Goal: Task Accomplishment & Management: Use online tool/utility

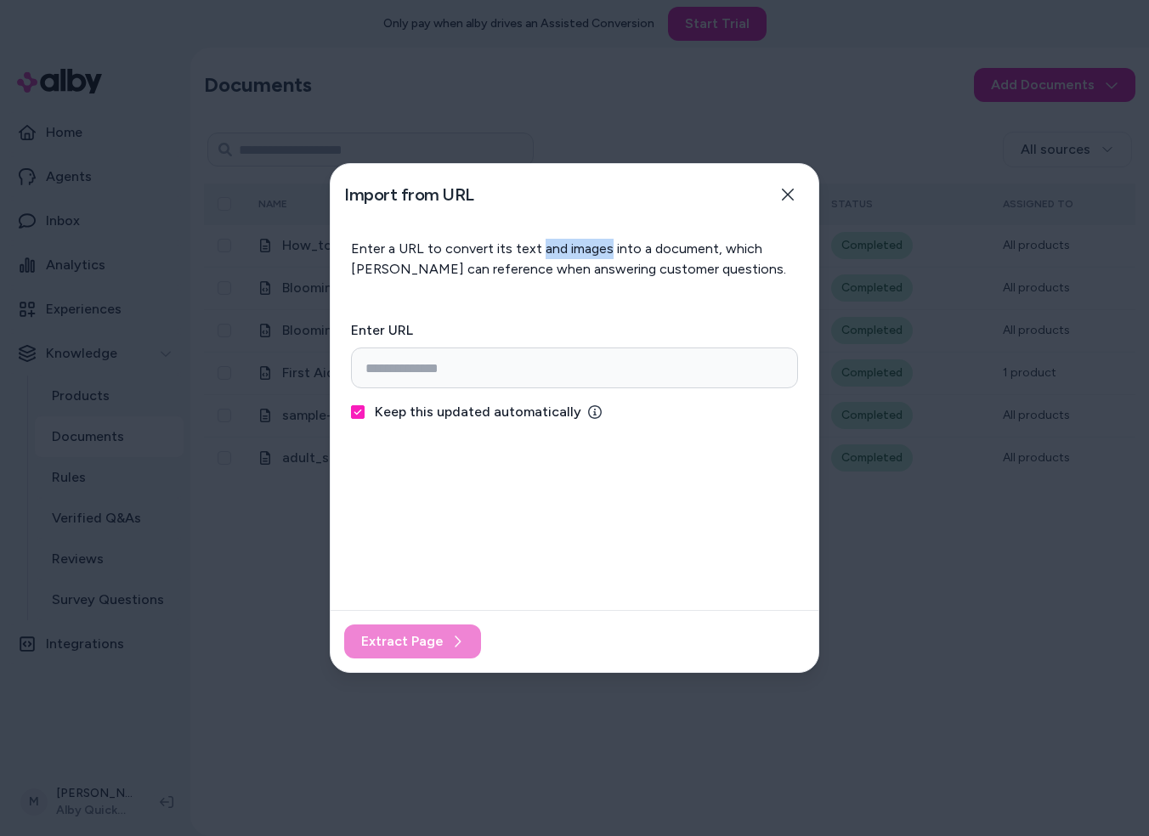
click at [785, 195] on icon "button" at bounding box center [788, 195] width 14 height 14
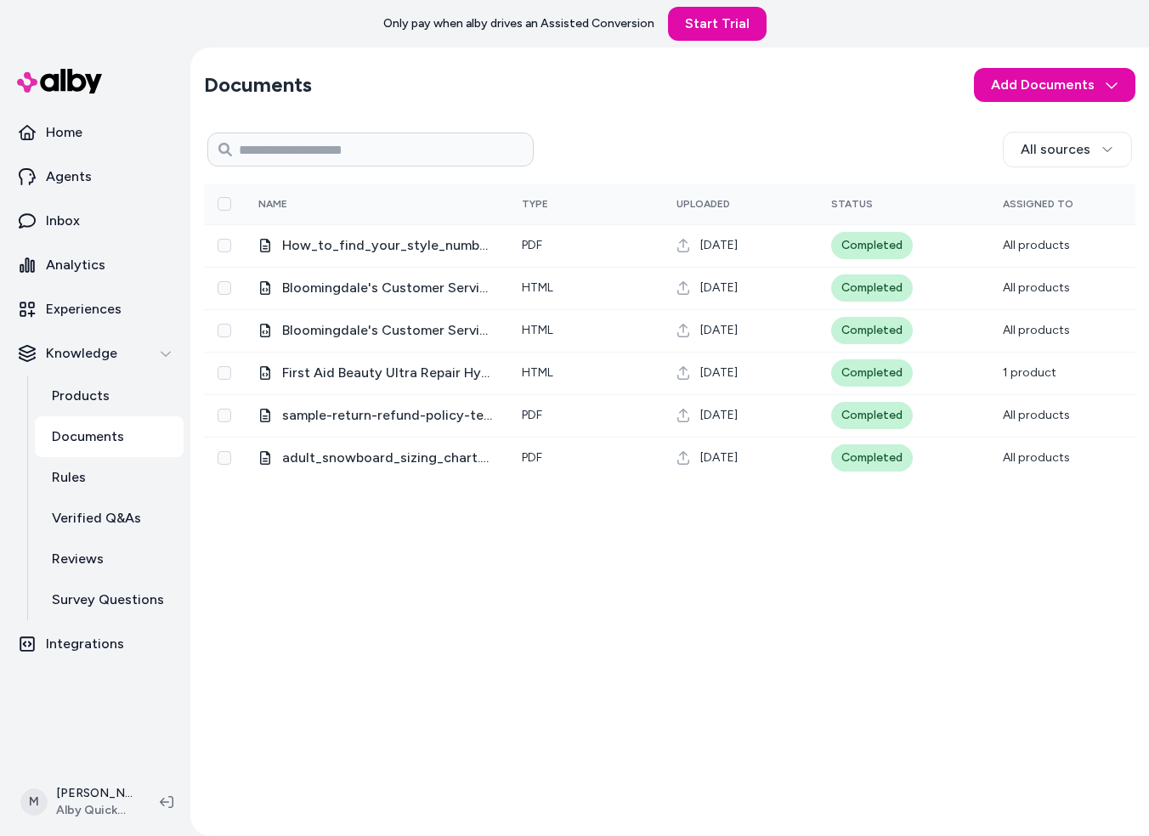
click at [1014, 94] on html "Only pay when alby drives an Assisted Conversion Start Trial Home Agents Inbox …" at bounding box center [574, 418] width 1149 height 836
click at [1023, 150] on span "Import from URL" at bounding box center [1066, 155] width 92 height 17
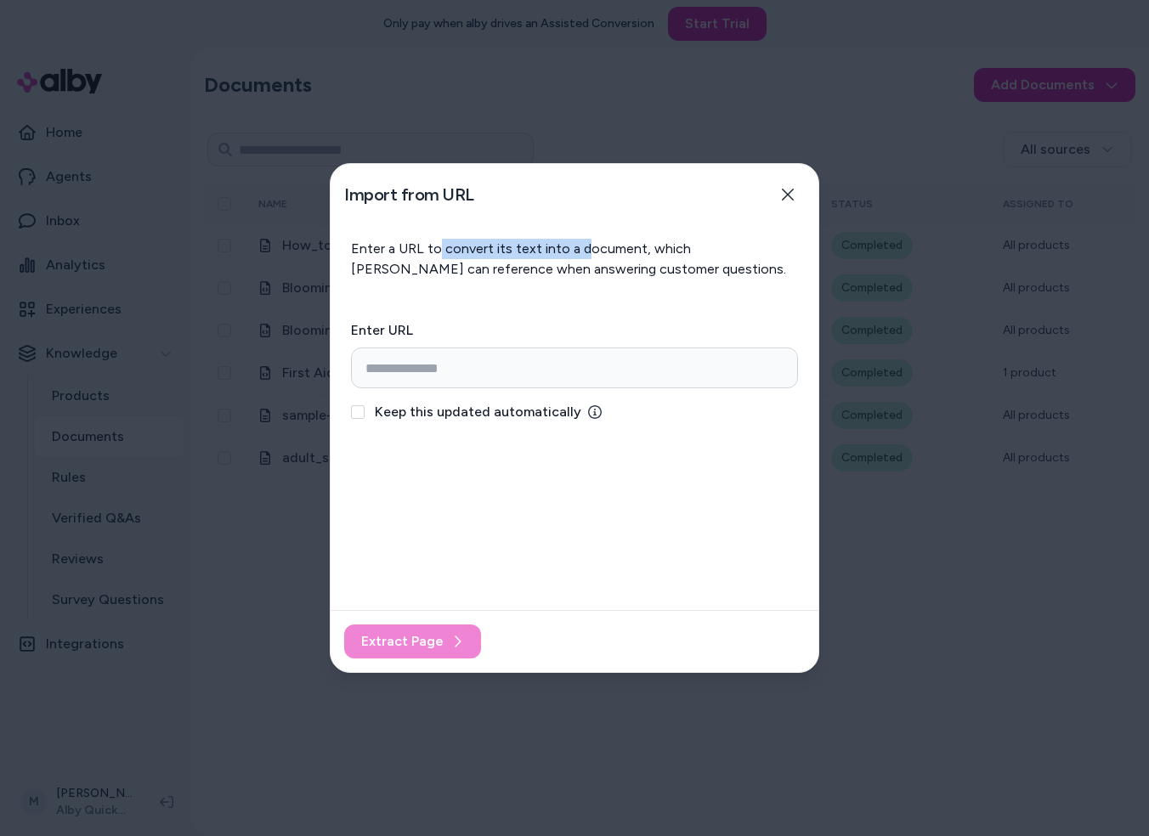
drag, startPoint x: 534, startPoint y: 251, endPoint x: 434, endPoint y: 254, distance: 99.4
click at [434, 254] on p "Enter a URL to convert its text into a document, which alby can reference when …" at bounding box center [574, 259] width 447 height 41
click at [432, 253] on p "Enter a URL to convert its text into a document, which alby can reference when …" at bounding box center [574, 259] width 447 height 41
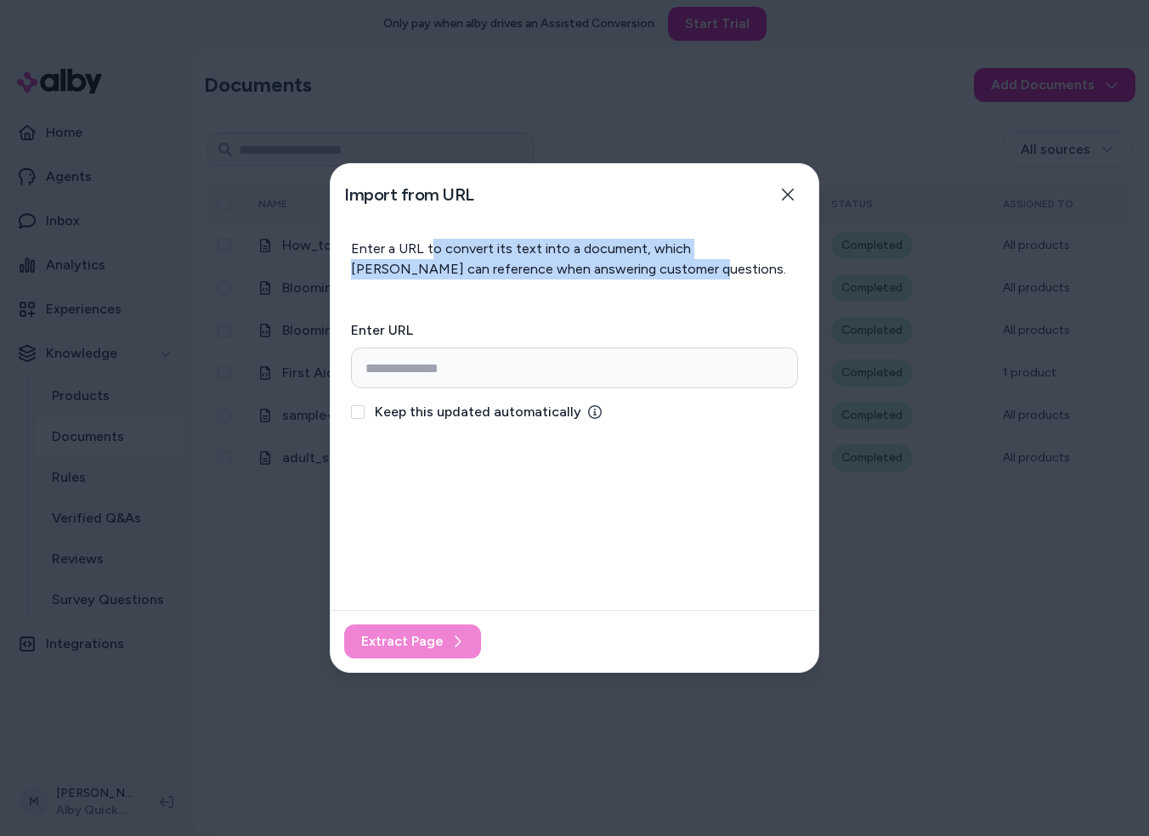
drag, startPoint x: 552, startPoint y: 255, endPoint x: 729, endPoint y: 280, distance: 178.5
click at [728, 280] on div "Enter a URL to convert its text into a document, which alby can reference when …" at bounding box center [575, 331] width 488 height 184
click at [729, 280] on div "Enter a URL to convert its text into a document, which alby can reference when …" at bounding box center [575, 331] width 488 height 184
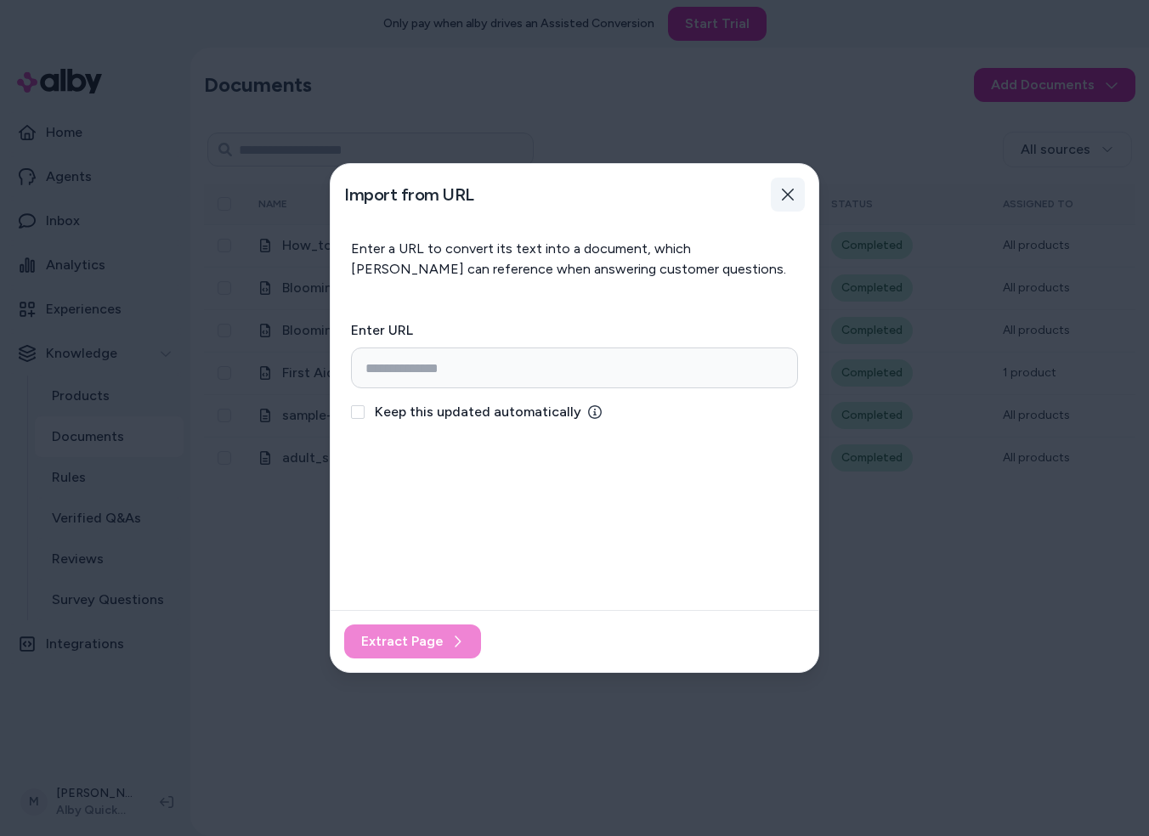
click at [800, 184] on div "Import from URL Close" at bounding box center [575, 194] width 488 height 61
click at [799, 188] on button "Close" at bounding box center [788, 195] width 34 height 34
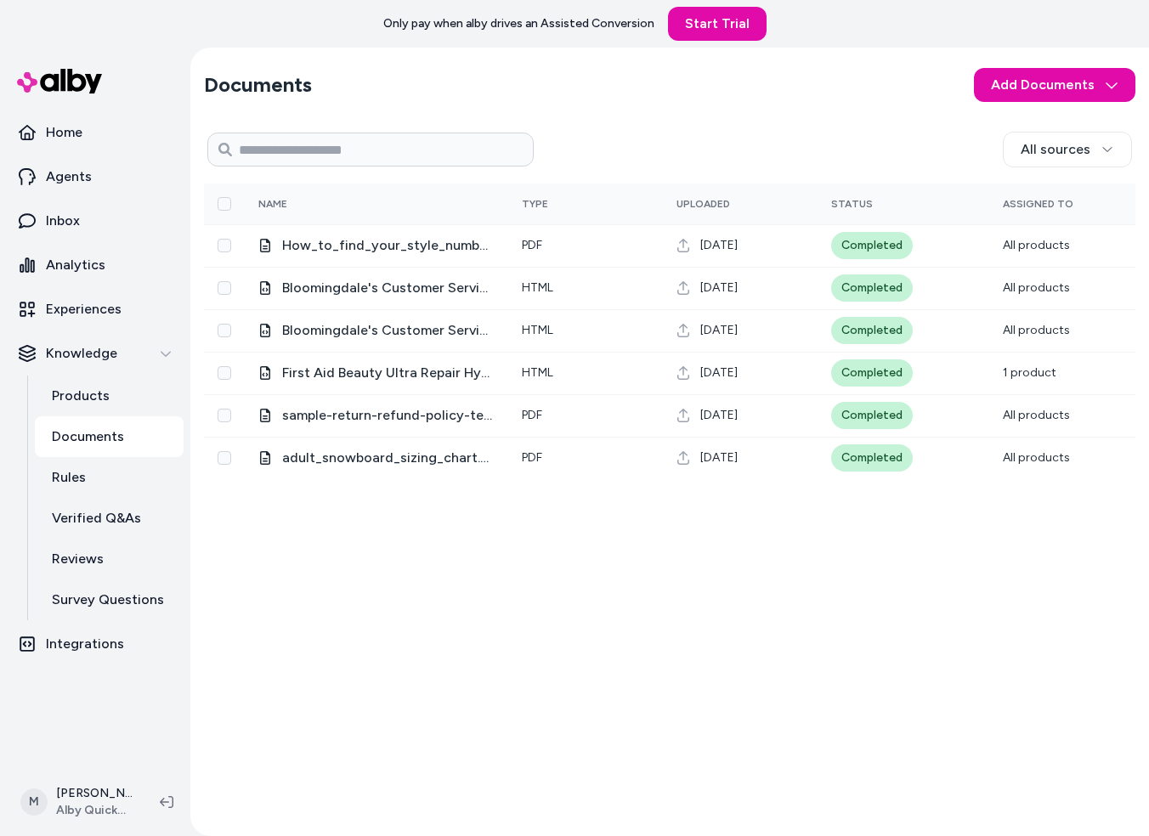
click at [801, 147] on div "All sources" at bounding box center [833, 150] width 598 height 36
click at [275, 598] on div "All sources 0 Selected Edit Name Type Uploaded Status Assigned To How_to_find_y…" at bounding box center [669, 474] width 931 height 697
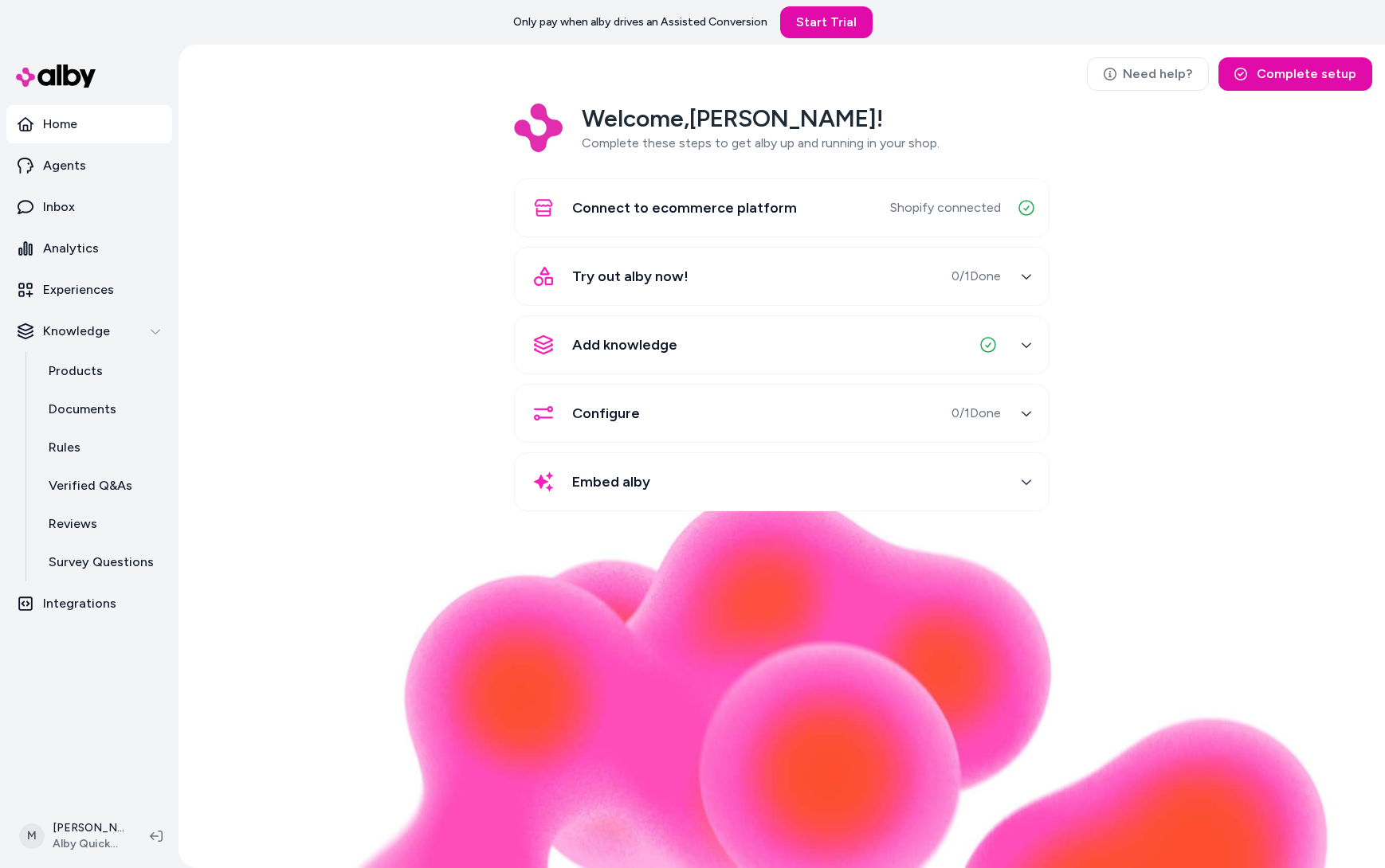
click at [401, 197] on div "Welcome, Matt ! Complete these steps to get alby up and running in your shop. C…" at bounding box center [781, 318] width 1181 height 430
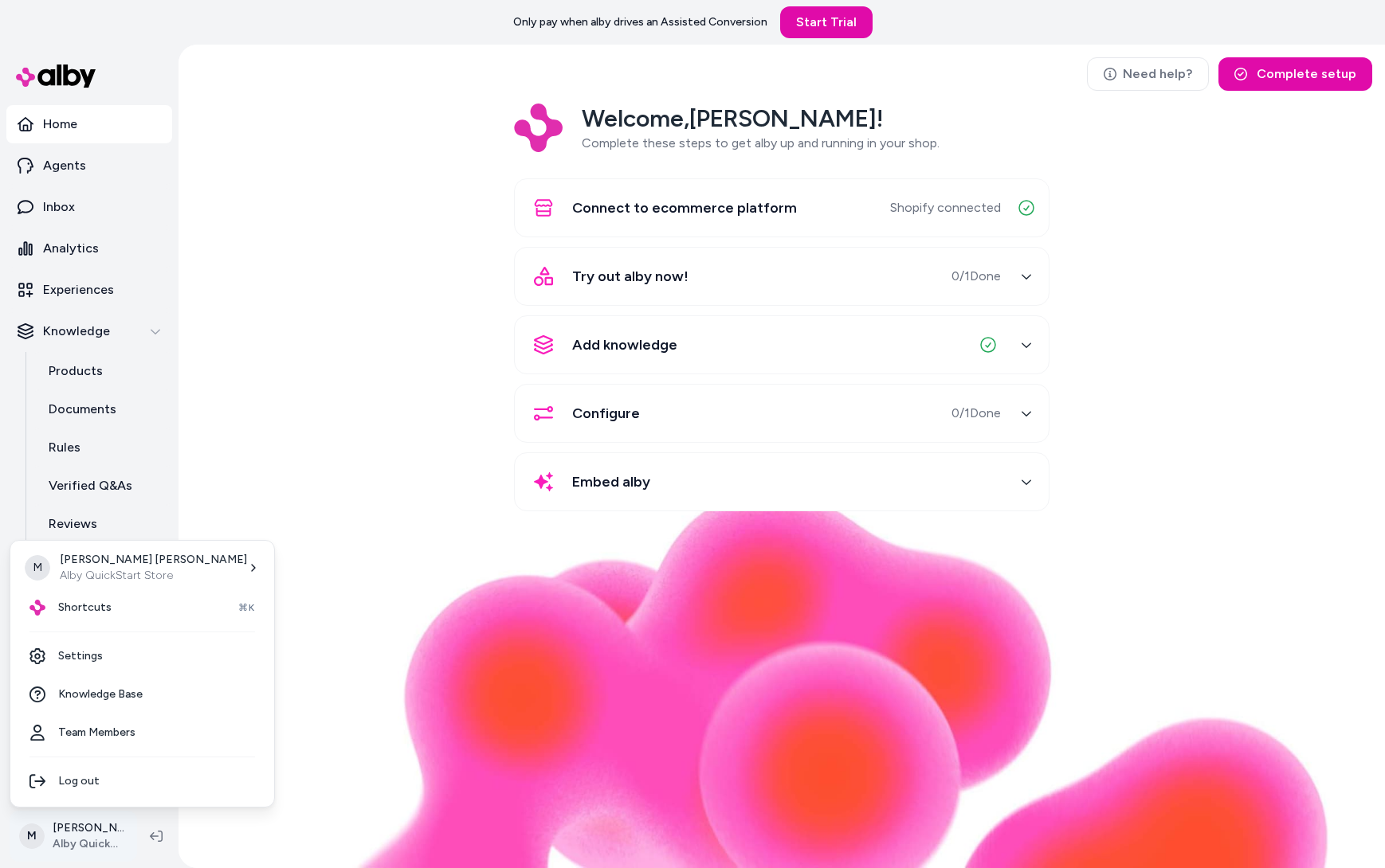
click at [82, 838] on html "Only pay when alby drives an Assisted Conversion Start Trial Home Agents Inbox …" at bounding box center [692, 434] width 1385 height 868
click at [389, 716] on html "Only pay when alby drives an Assisted Conversion Start Trial Home Agents Inbox …" at bounding box center [692, 434] width 1385 height 868
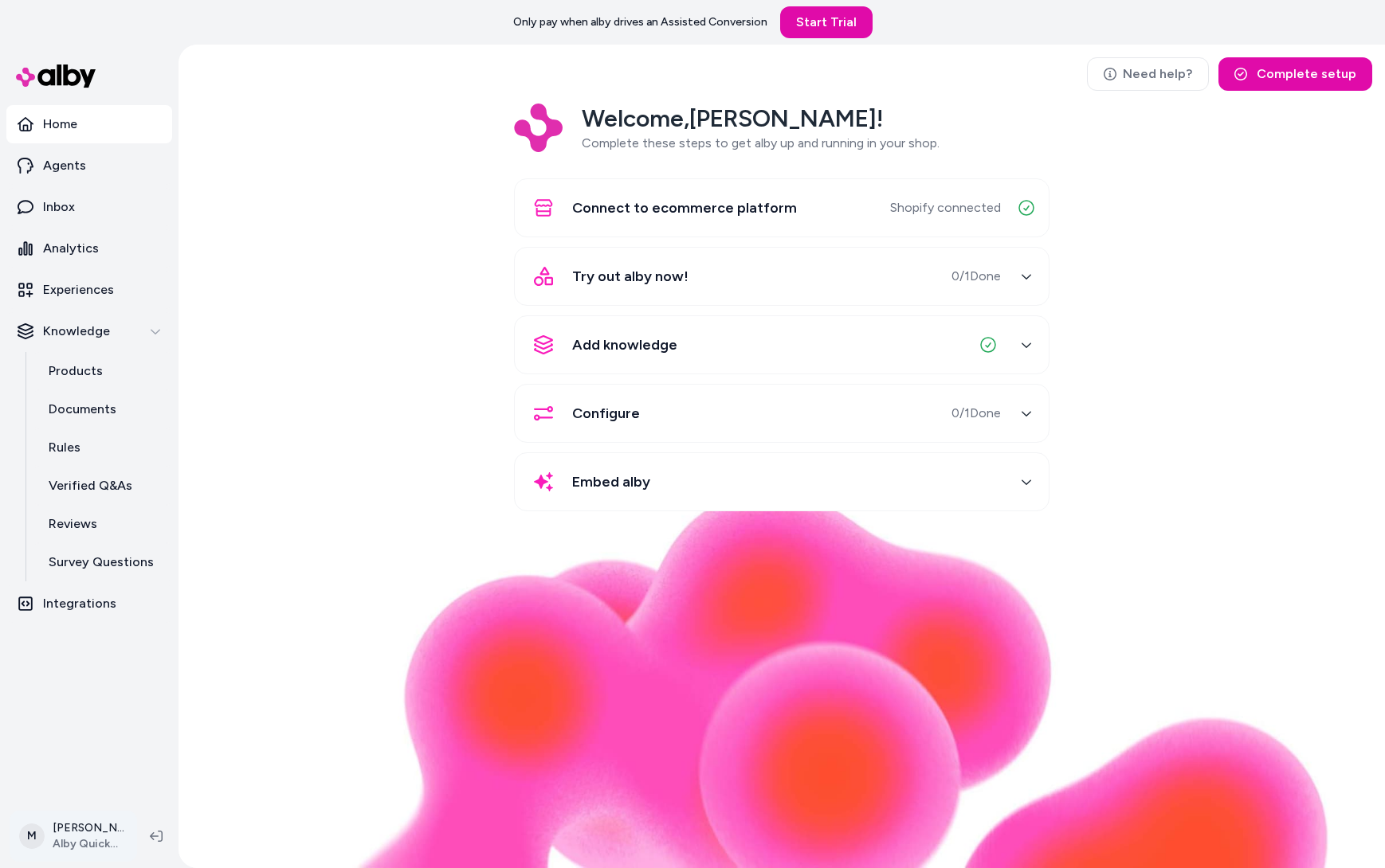
click at [53, 845] on html "Only pay when alby drives an Assisted Conversion Start Trial Home Agents Inbox …" at bounding box center [692, 434] width 1385 height 868
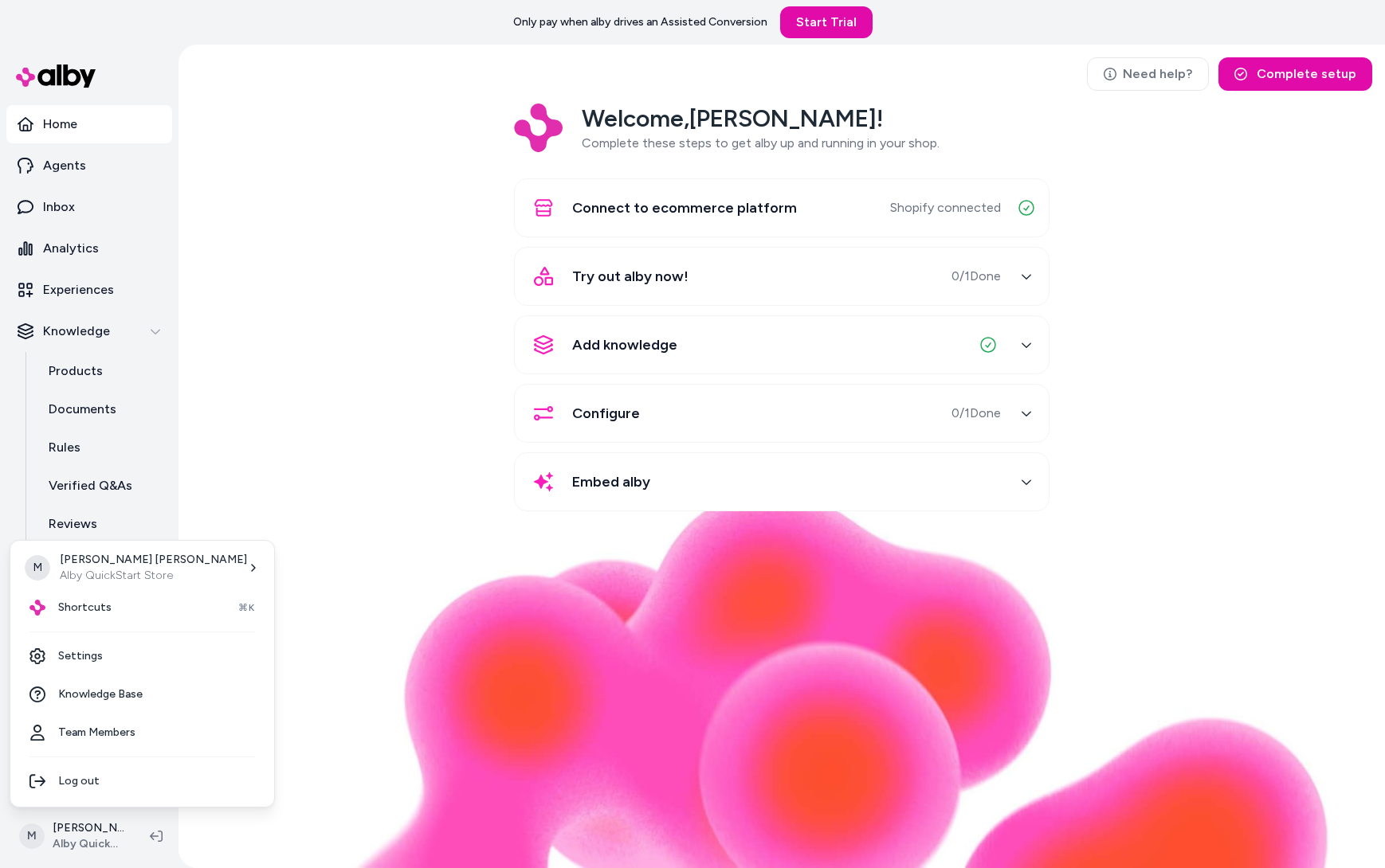
click at [476, 682] on html "Only pay when alby drives an Assisted Conversion Start Trial Home Agents Inbox …" at bounding box center [692, 434] width 1385 height 868
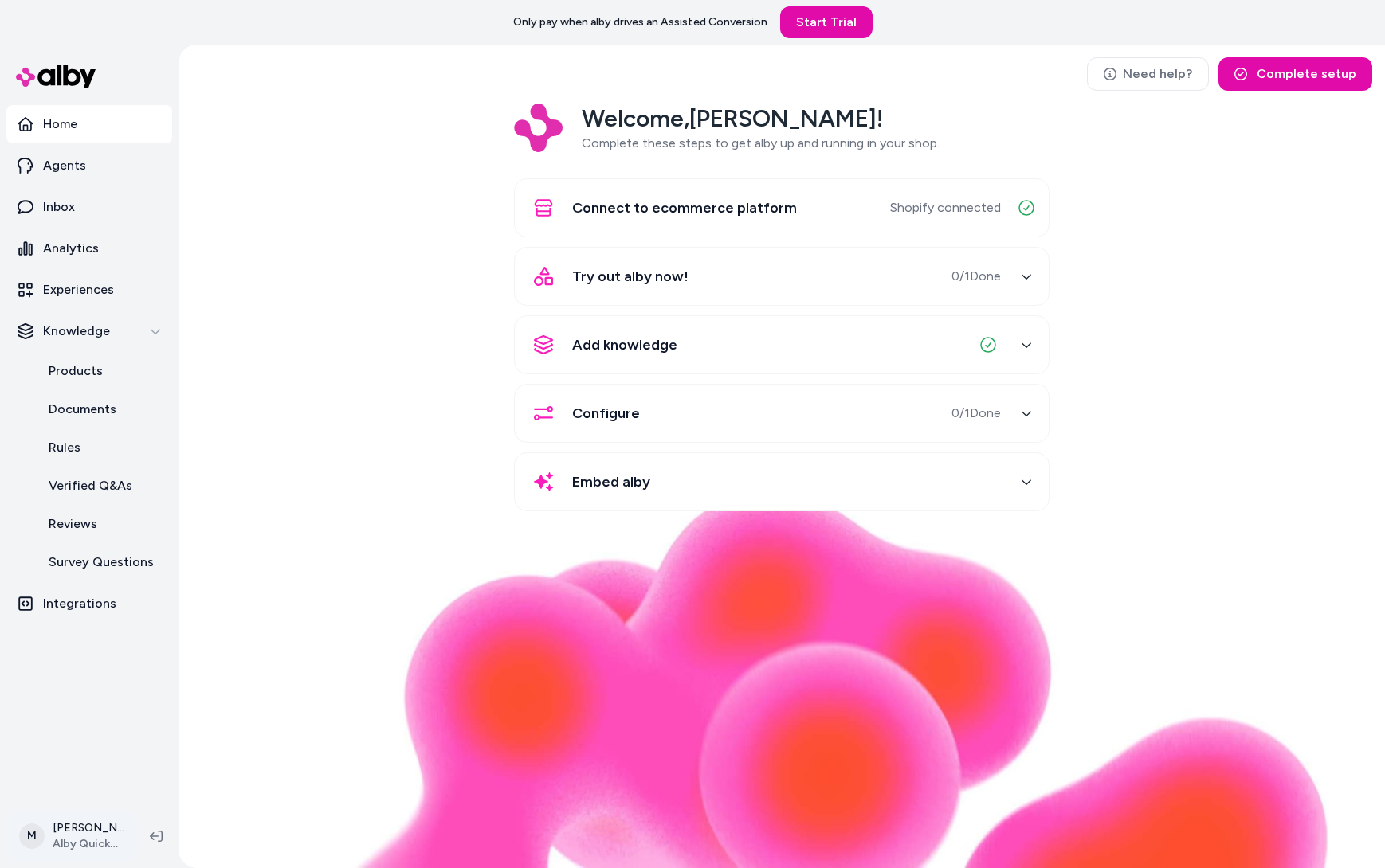
click at [92, 821] on html "Only pay when alby drives an Assisted Conversion Start Trial Home Agents Inbox …" at bounding box center [692, 434] width 1385 height 868
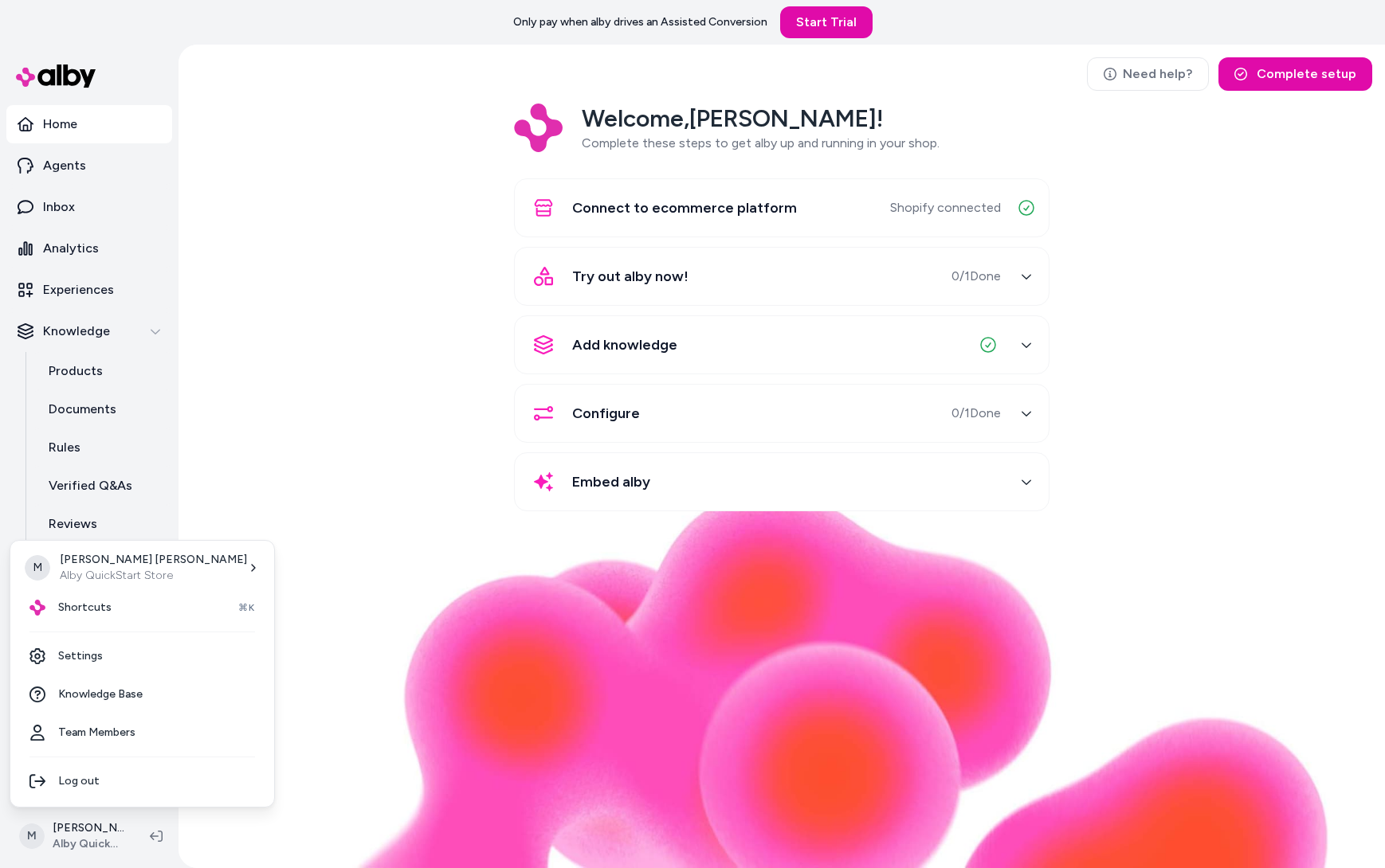
click at [498, 736] on html "Only pay when alby drives an Assisted Conversion Start Trial Home Agents Inbox …" at bounding box center [692, 434] width 1385 height 868
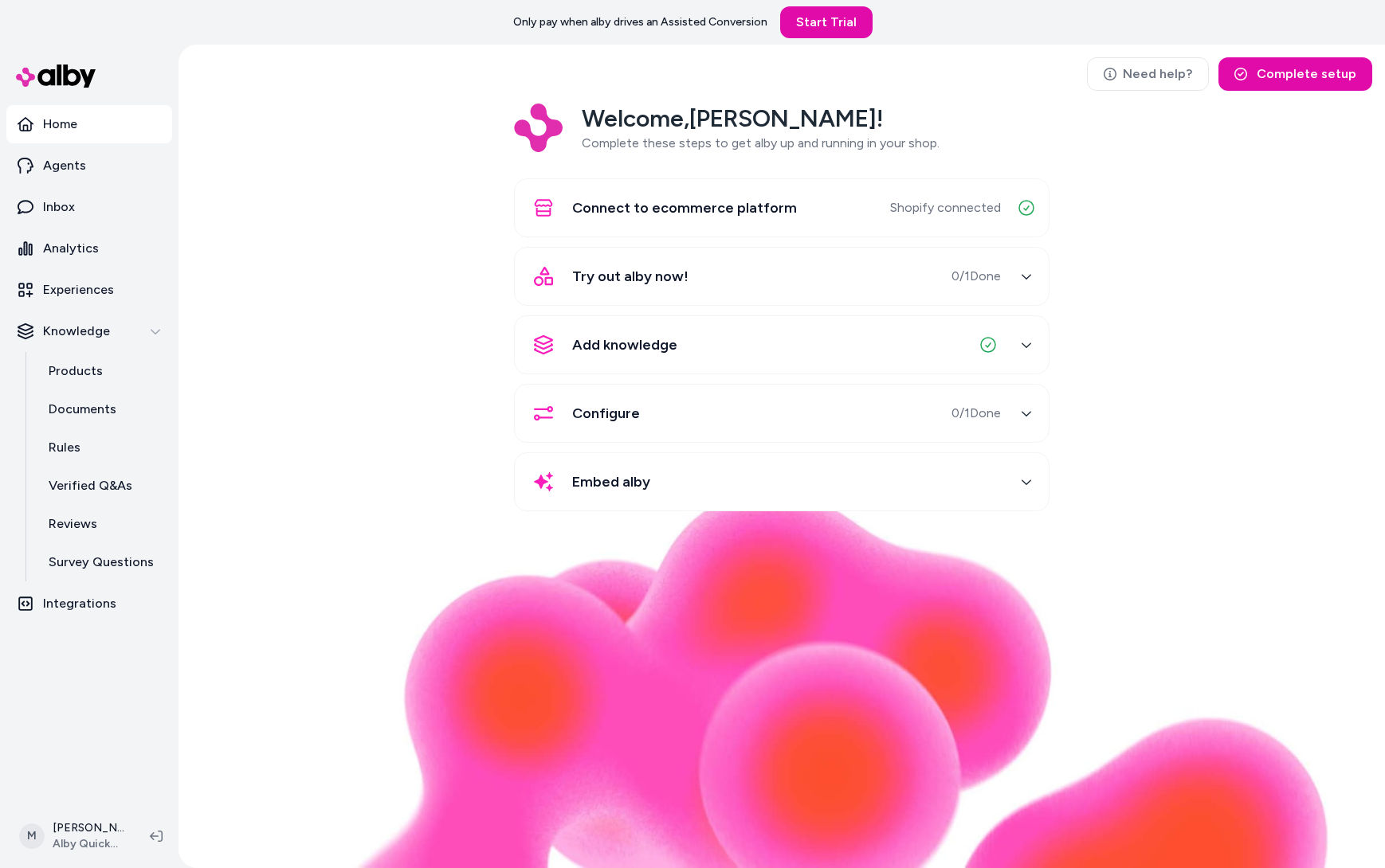
drag, startPoint x: 405, startPoint y: 409, endPoint x: 246, endPoint y: 441, distance: 162.2
click at [200, 435] on div "Welcome, Matt ! Complete these steps to get alby up and running in your shop. C…" at bounding box center [781, 318] width 1181 height 430
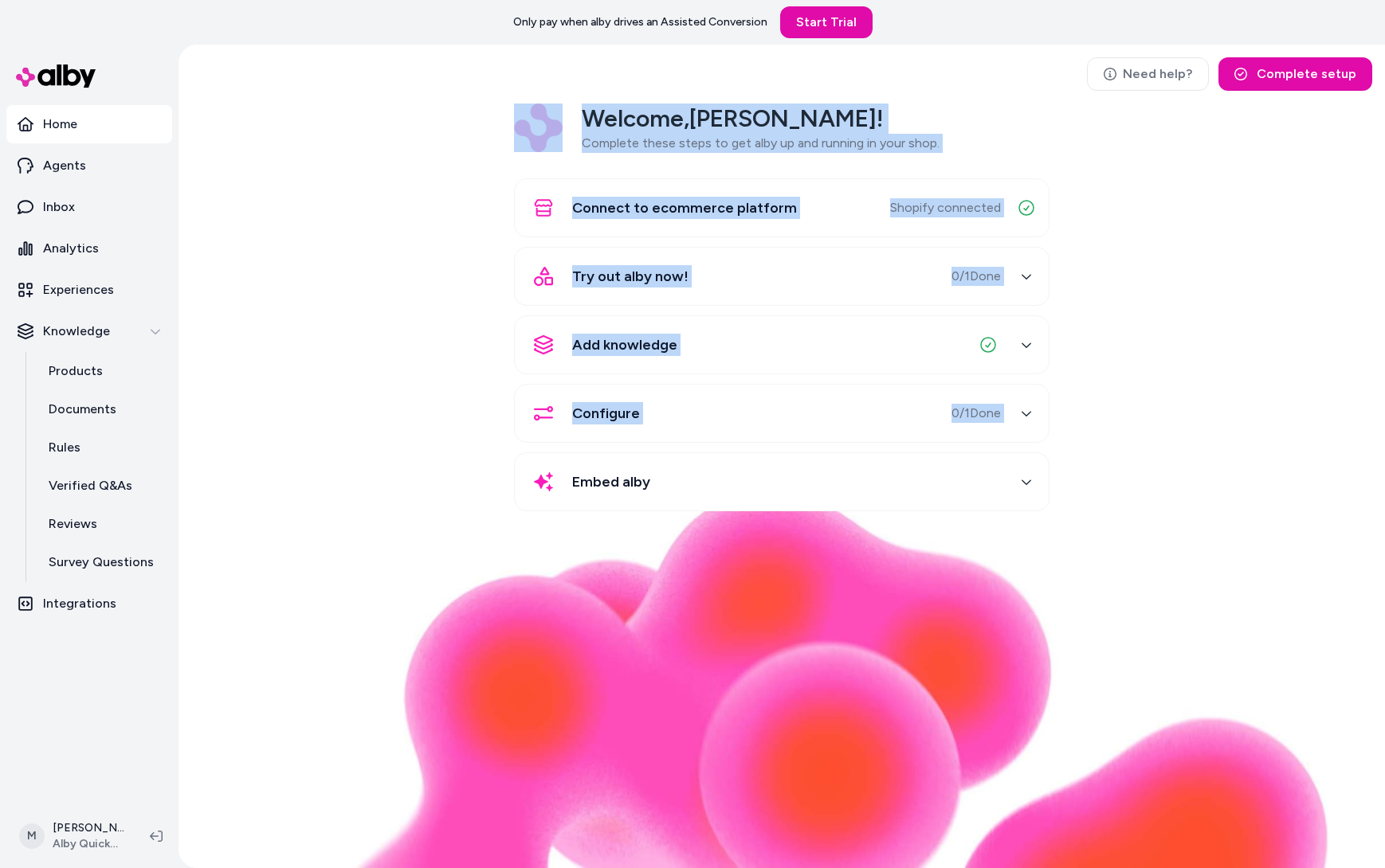
drag, startPoint x: 394, startPoint y: 545, endPoint x: 690, endPoint y: 646, distance: 312.8
click at [692, 657] on div "Need help? Complete setup Welcome, Matt ! Complete these steps to get alby up a…" at bounding box center [781, 456] width 1206 height 824
click at [461, 504] on div "Welcome, Matt ! Complete these steps to get alby up and running in your shop. C…" at bounding box center [781, 318] width 1181 height 430
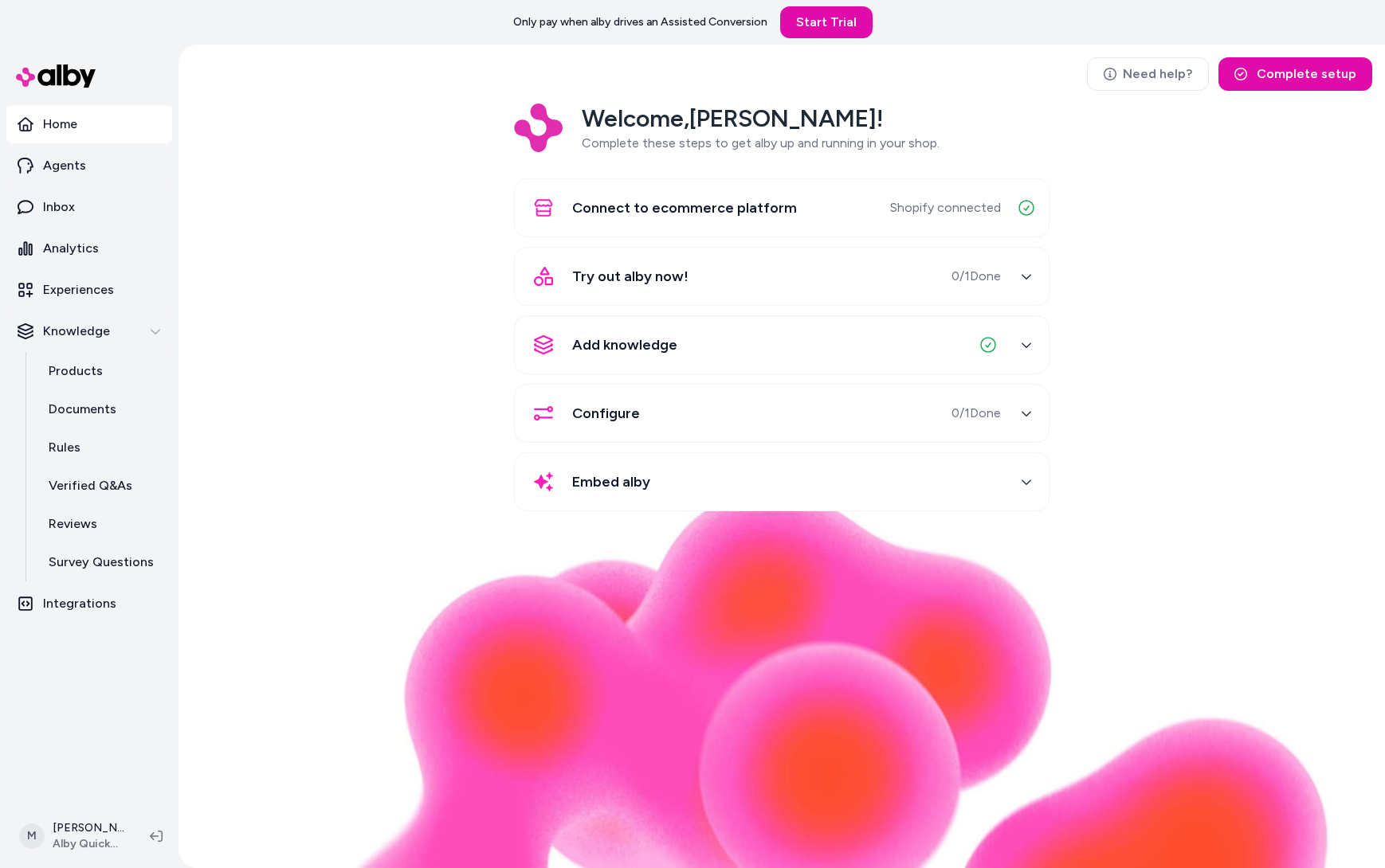
click at [425, 429] on div "Welcome, Matt ! Complete these steps to get alby up and running in your shop. C…" at bounding box center [781, 318] width 1181 height 430
